Goal: Find specific page/section: Find specific page/section

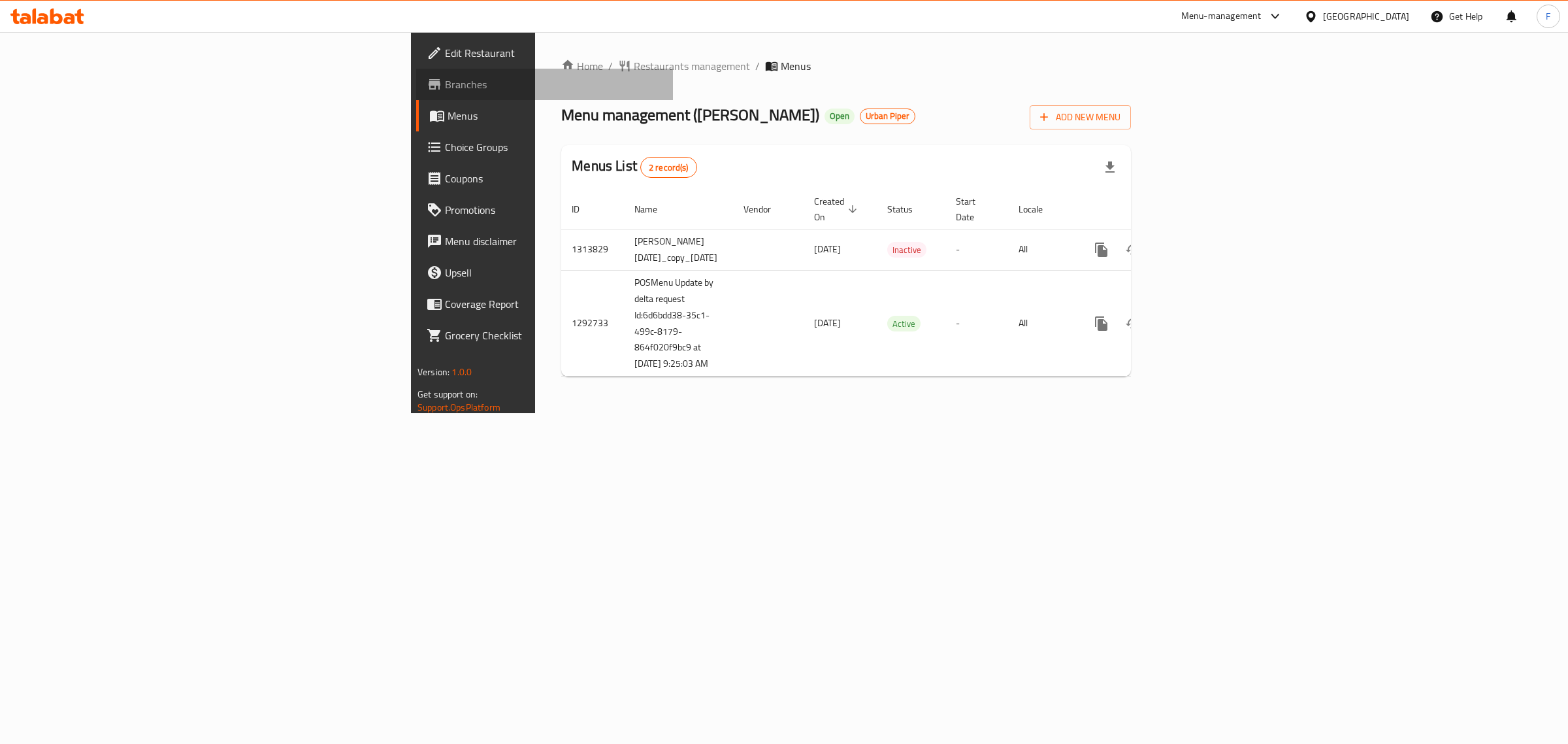
click at [445, 85] on span "Branches" at bounding box center [554, 84] width 218 height 16
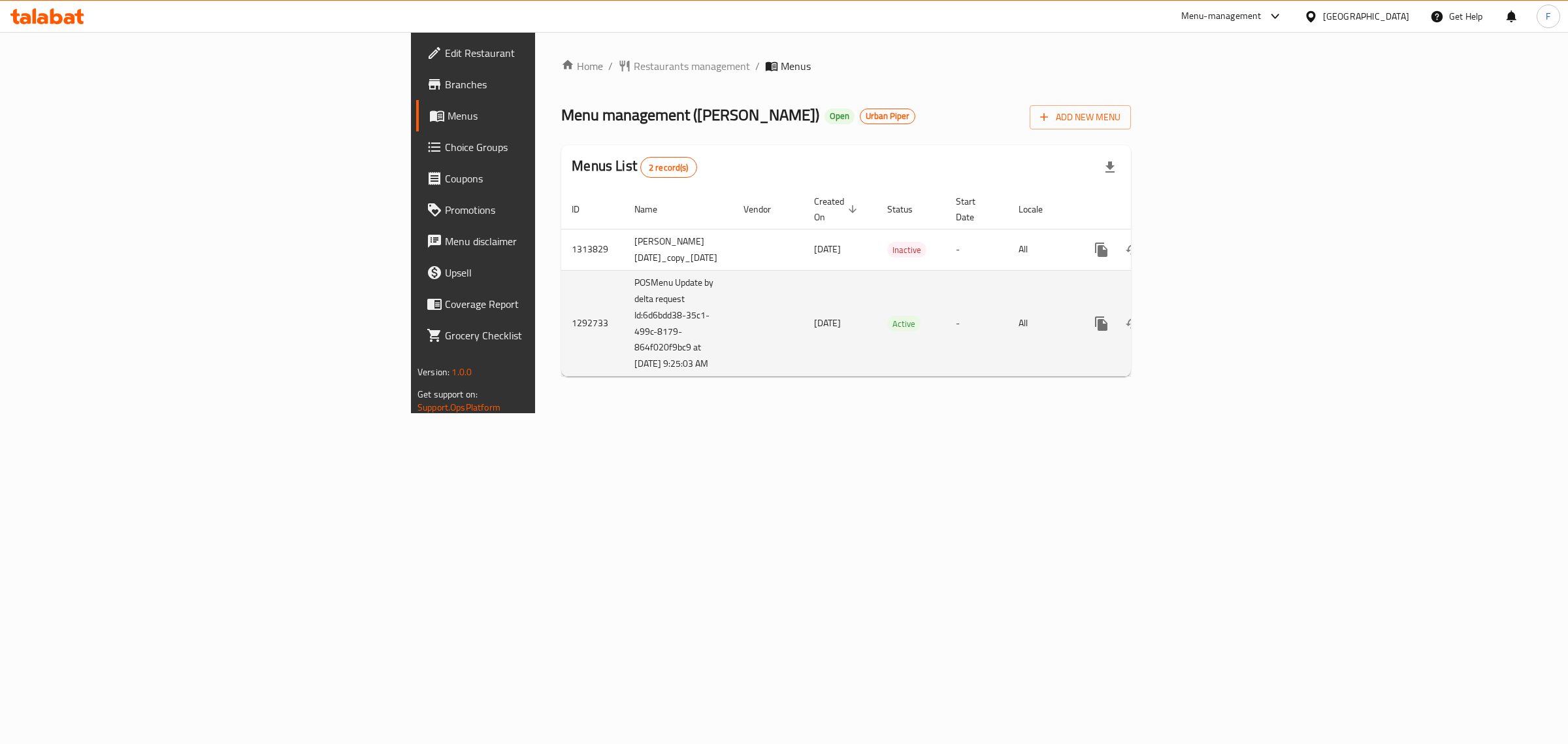
drag, startPoint x: 455, startPoint y: 321, endPoint x: 392, endPoint y: 293, distance: 68.9
click at [624, 293] on td "POSMenu Update by delta request Id:6d6bdd38-35c1-499c-8179-864f020f9bc9 at 10/1…" at bounding box center [678, 323] width 109 height 107
copy td "Id:6d6bdd38-35c1-499c-8179-864f020f9bc9 at 10/1/2025 9:25:03 AM"
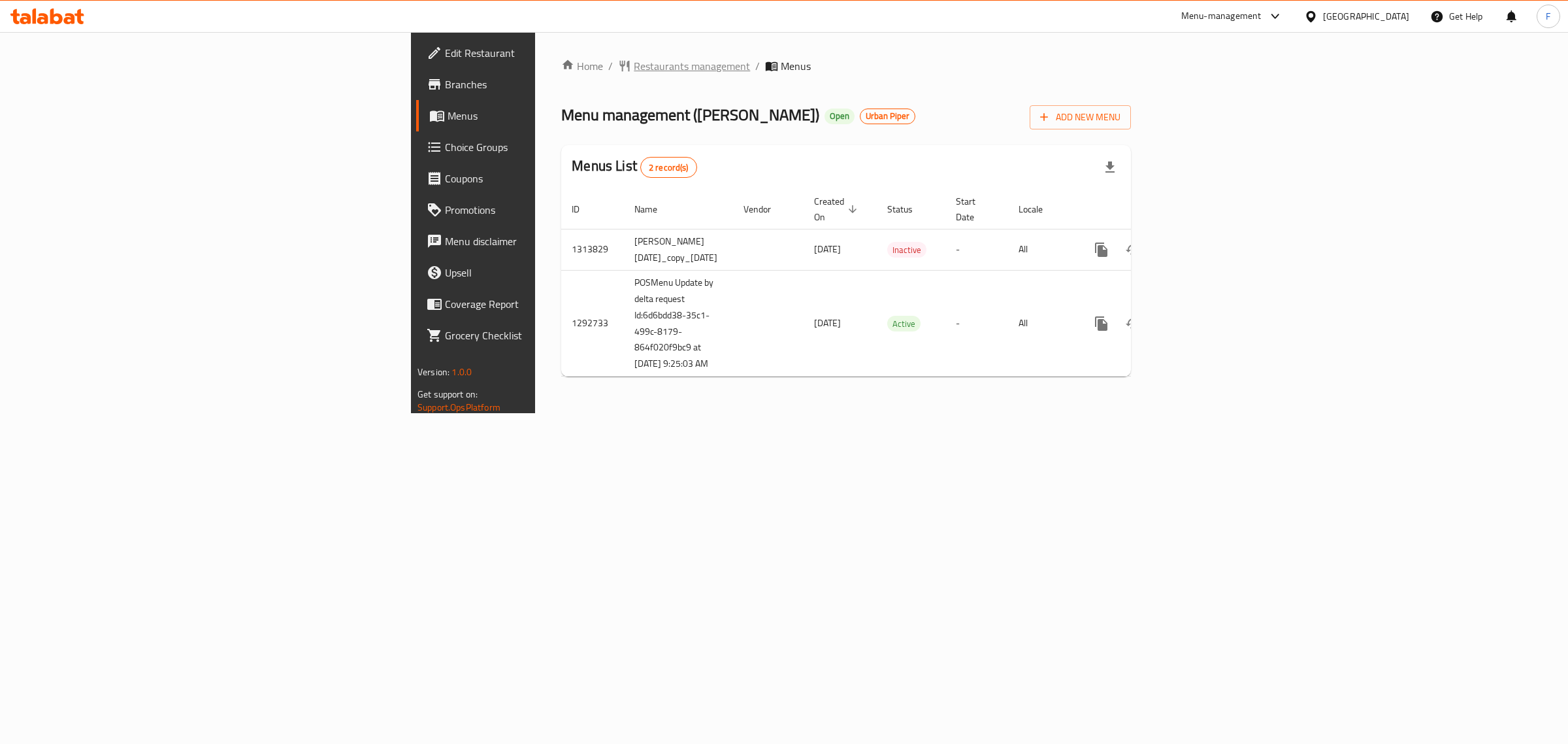
click at [634, 59] on span "Restaurants management" at bounding box center [692, 66] width 116 height 16
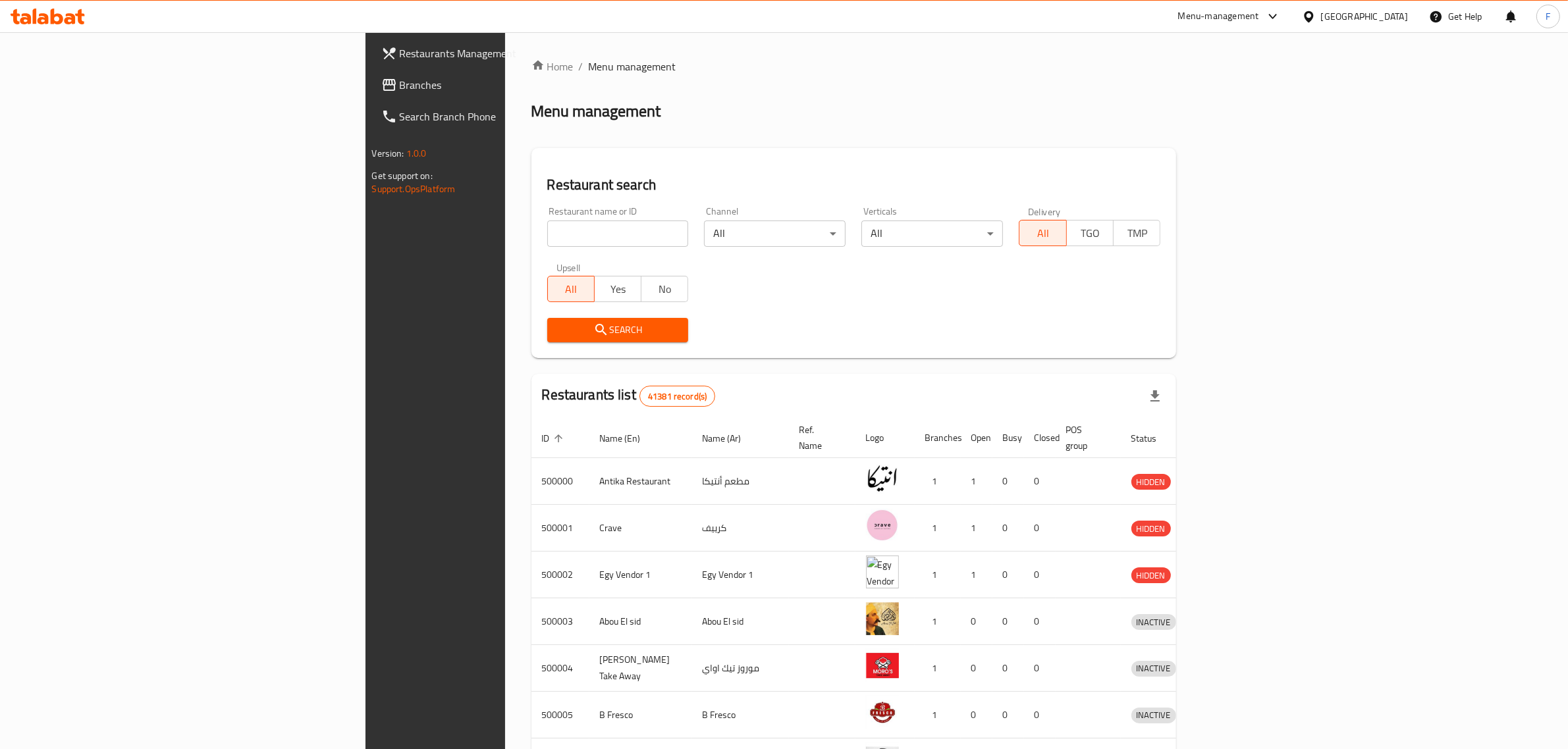
click at [1393, 15] on div "[GEOGRAPHIC_DATA]" at bounding box center [1364, 16] width 87 height 14
click at [1258, 326] on div "[GEOGRAPHIC_DATA]" at bounding box center [1265, 314] width 108 height 30
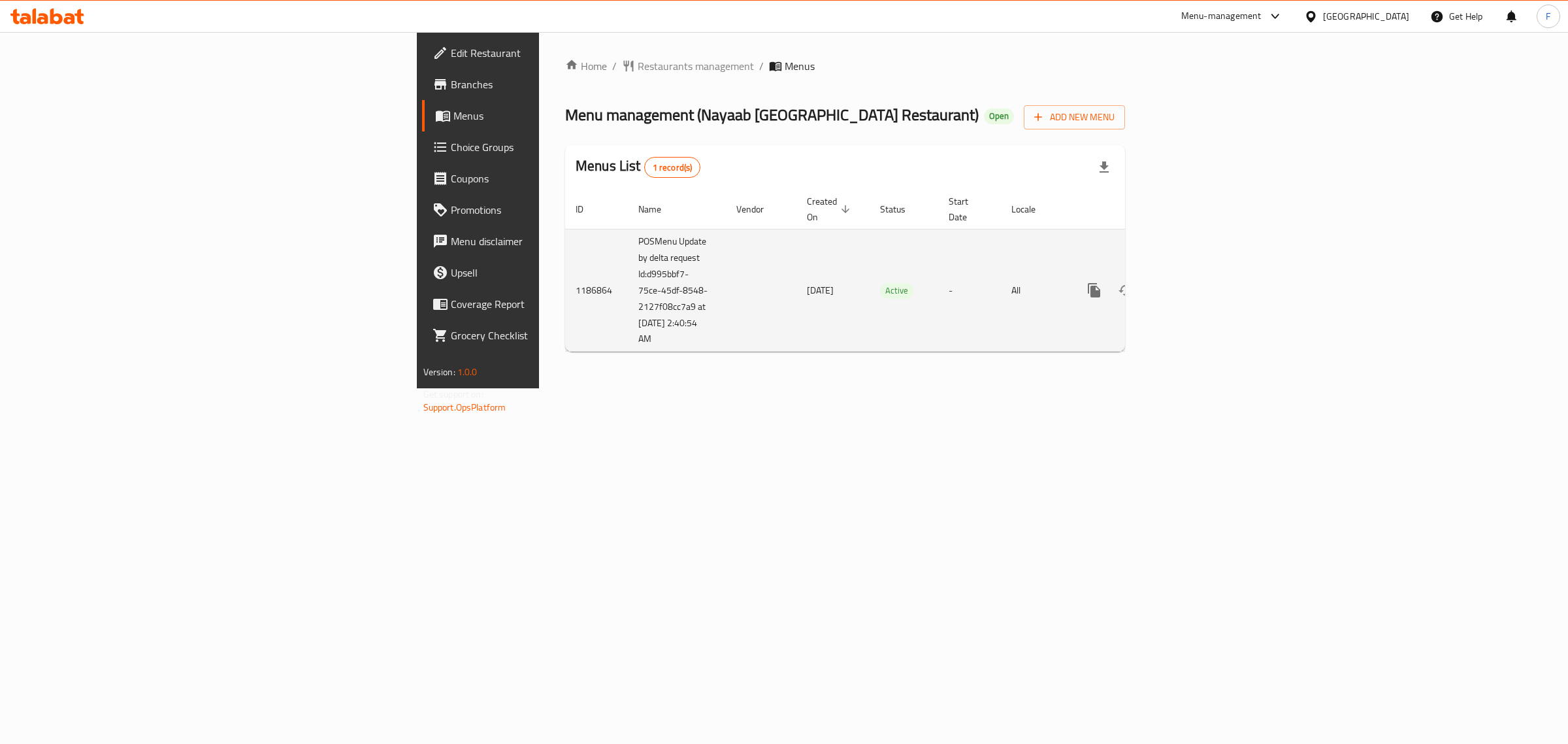
drag, startPoint x: 408, startPoint y: 322, endPoint x: 355, endPoint y: 264, distance: 78.6
click at [628, 264] on td "POSMenu Update by delta request Id:d995bbf7-75ce-45df-8548-2127f08cc7a9 at [DAT…" at bounding box center [676, 290] width 98 height 123
copy td "Id:d995bbf7-75ce-45df-8548-2127f08cc7a9 at [DATE] 2:40:54 AM"
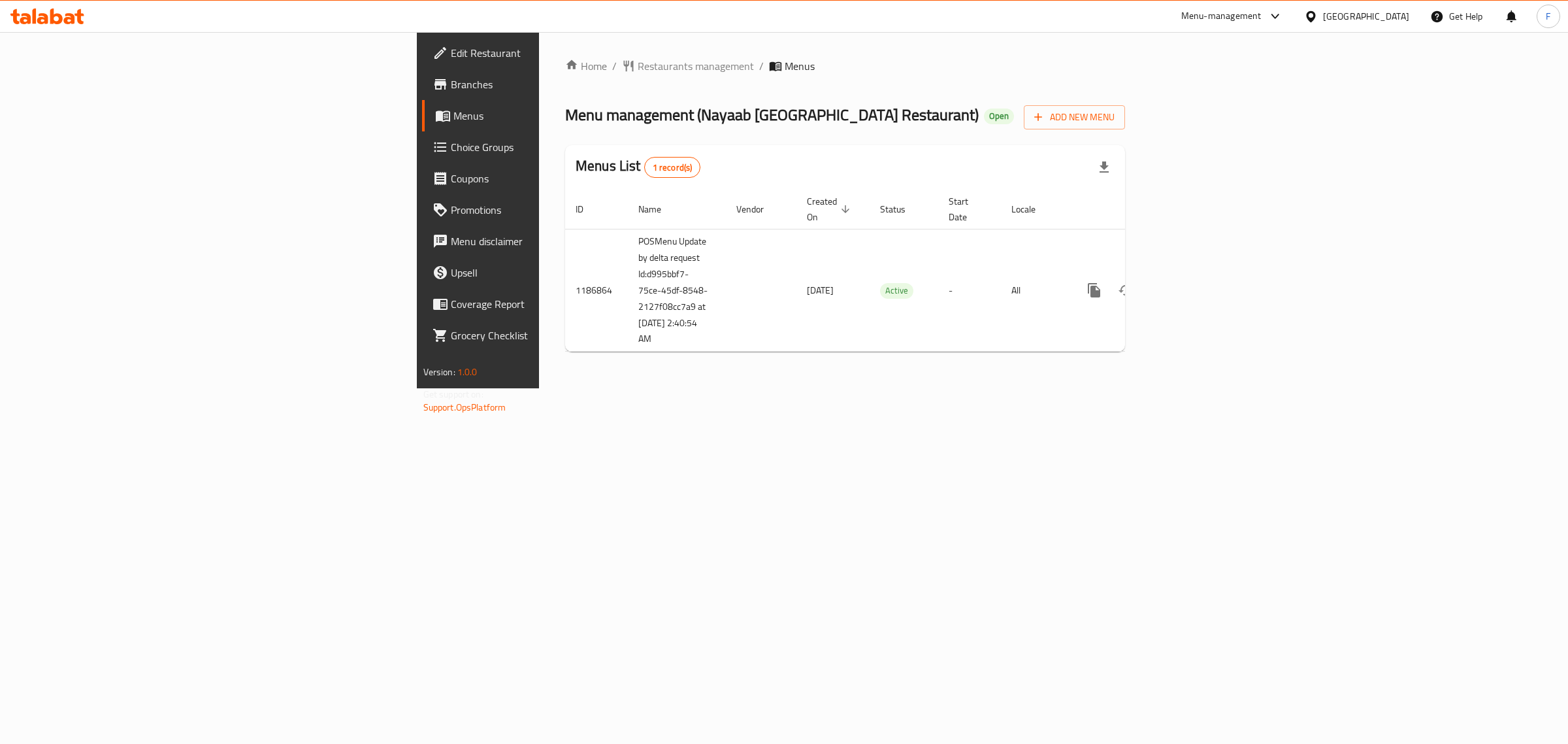
click at [1345, 9] on div "[GEOGRAPHIC_DATA]" at bounding box center [1366, 16] width 86 height 14
click at [637, 63] on span "Restaurants management" at bounding box center [696, 66] width 116 height 16
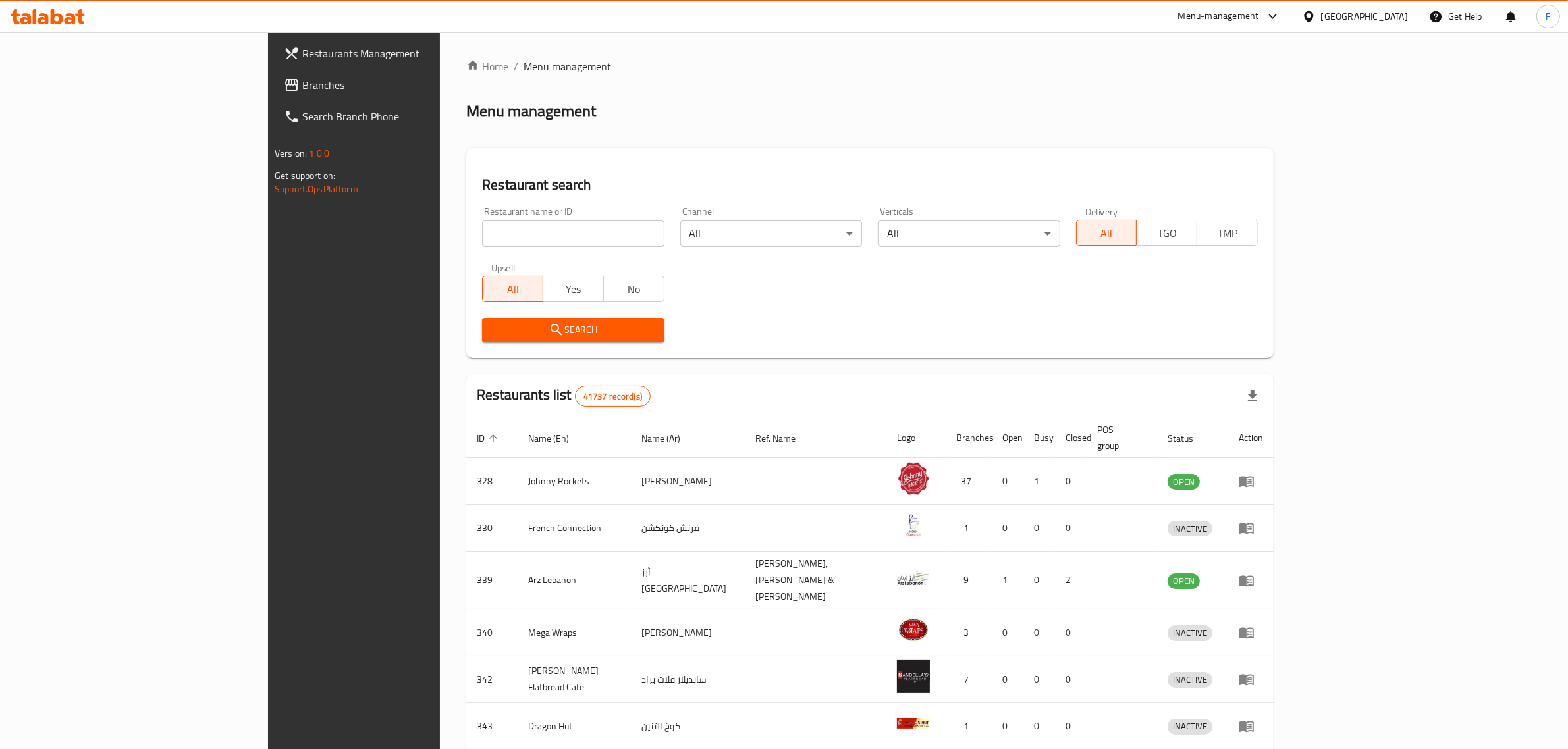
click at [302, 87] on span "Branches" at bounding box center [411, 85] width 217 height 16
